Goal: Task Accomplishment & Management: Use online tool/utility

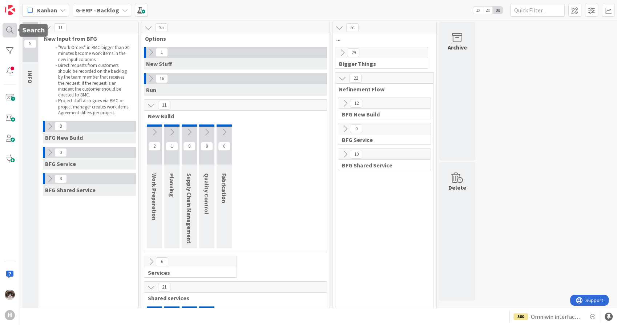
click at [5, 27] on div at bounding box center [10, 30] width 15 height 15
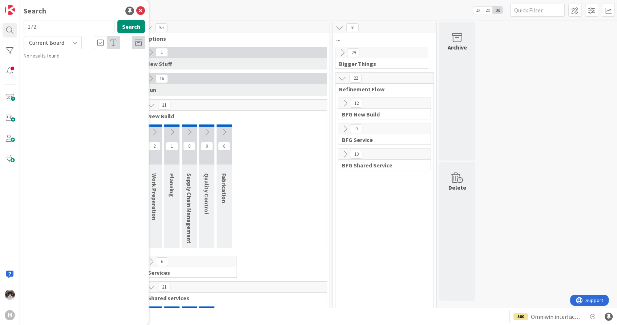
click at [52, 43] on span "Current Board" at bounding box center [46, 42] width 35 height 7
click at [51, 73] on span "All Boards" at bounding box center [66, 72] width 76 height 11
click at [46, 29] on input "172" at bounding box center [69, 26] width 91 height 13
type input "update"
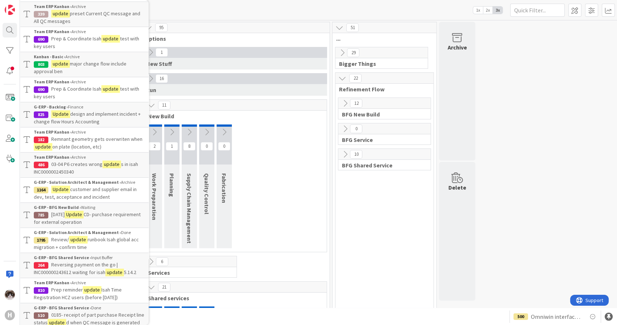
scroll to position [466, 0]
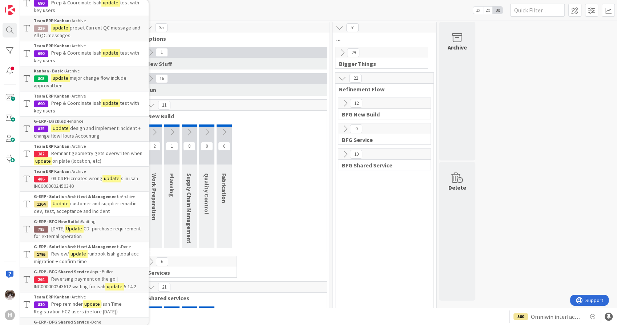
click at [80, 14] on p "Prep & Coordinate Isah update test with key users" at bounding box center [89, 6] width 111 height 15
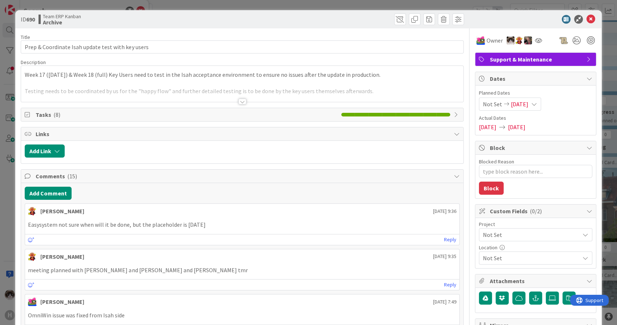
click at [242, 99] on div at bounding box center [242, 101] width 8 height 6
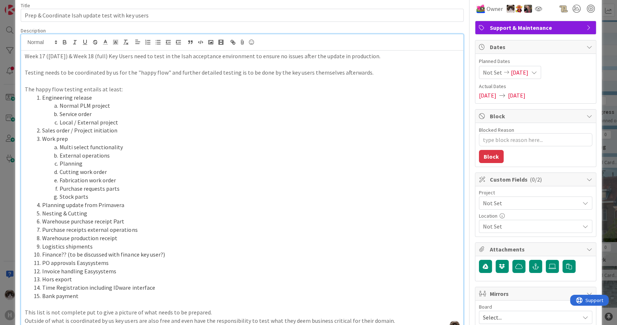
scroll to position [30, 0]
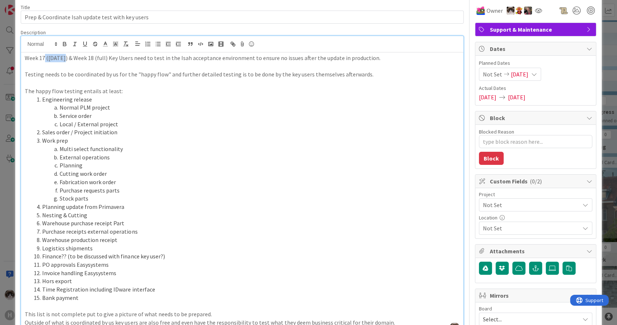
drag, startPoint x: 45, startPoint y: 55, endPoint x: 63, endPoint y: 55, distance: 18.2
click at [63, 55] on p "Week 17 ([DATE]) & Week 18 (full) Key Users need to test in the Isah acceptance…" at bounding box center [242, 58] width 435 height 8
drag, startPoint x: 80, startPoint y: 56, endPoint x: 104, endPoint y: 57, distance: 24.0
click at [104, 57] on p "Week 17 ([DATE]) & Week 18 (full) Key Users need to test in the Isah acceptance…" at bounding box center [242, 58] width 435 height 8
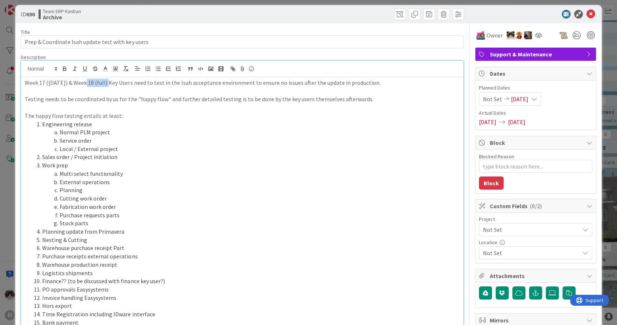
scroll to position [0, 0]
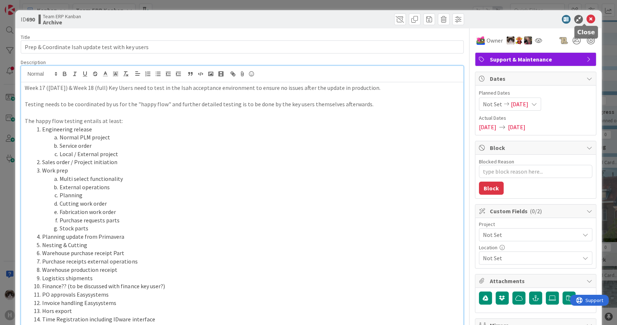
click at [588, 18] on icon at bounding box center [591, 19] width 9 height 9
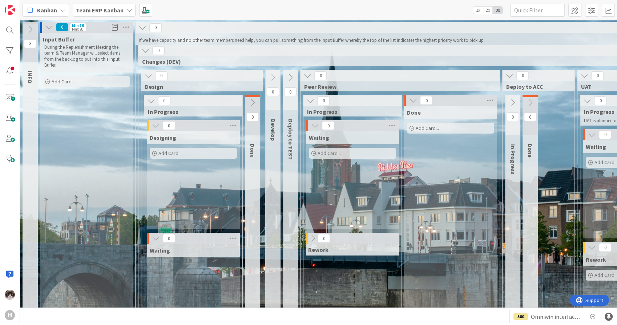
click at [113, 14] on span "Team ERP Kanban" at bounding box center [100, 10] width 48 height 9
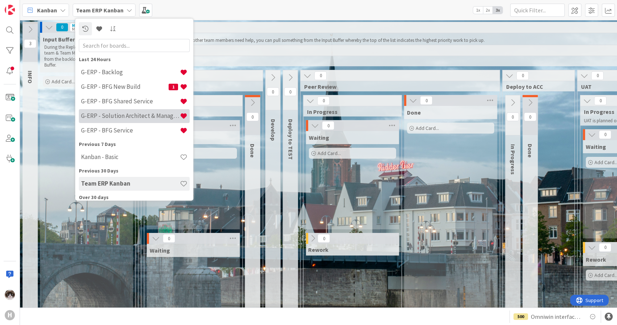
click at [142, 113] on h4 "G-ERP - Solution Architect & Management" at bounding box center [130, 115] width 99 height 7
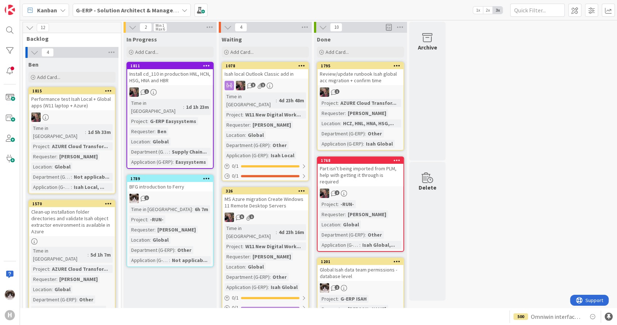
click at [198, 193] on div "1" at bounding box center [170, 197] width 86 height 9
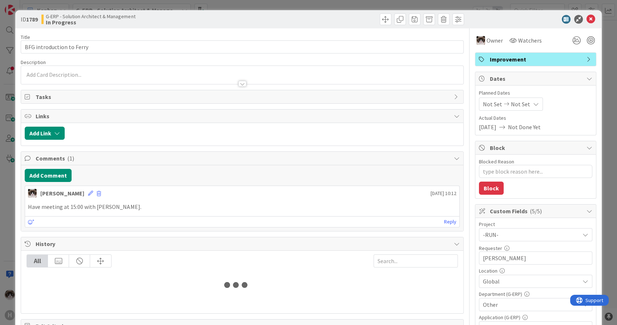
type textarea "x"
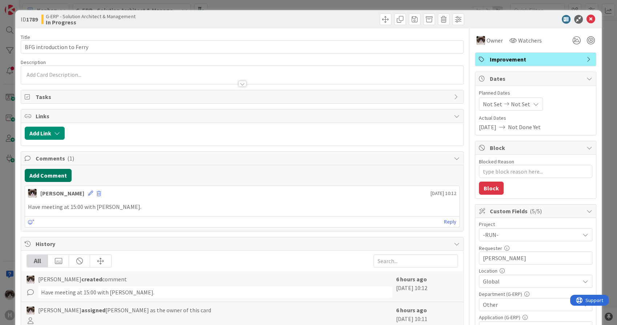
click at [61, 172] on button "Add Comment" at bounding box center [48, 175] width 47 height 13
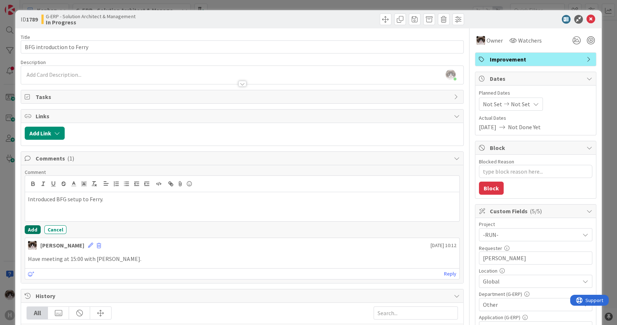
click at [29, 229] on button "Add" at bounding box center [33, 229] width 16 height 9
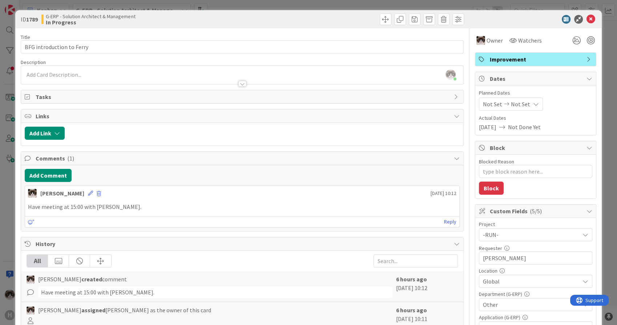
type textarea "x"
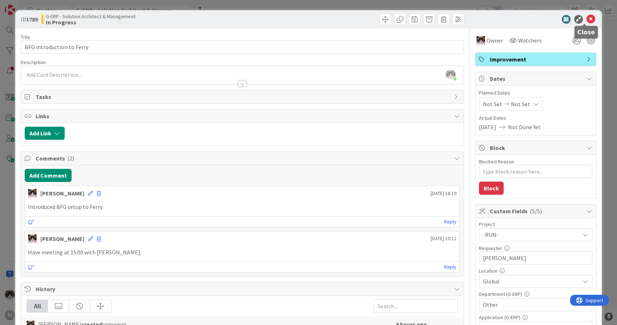
click at [587, 16] on icon at bounding box center [591, 19] width 9 height 9
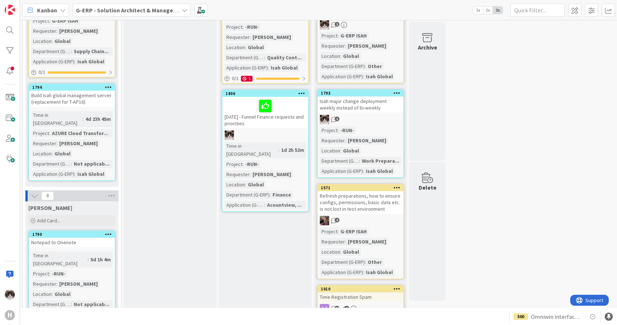
scroll to position [310, 0]
